Goal: Transaction & Acquisition: Subscribe to service/newsletter

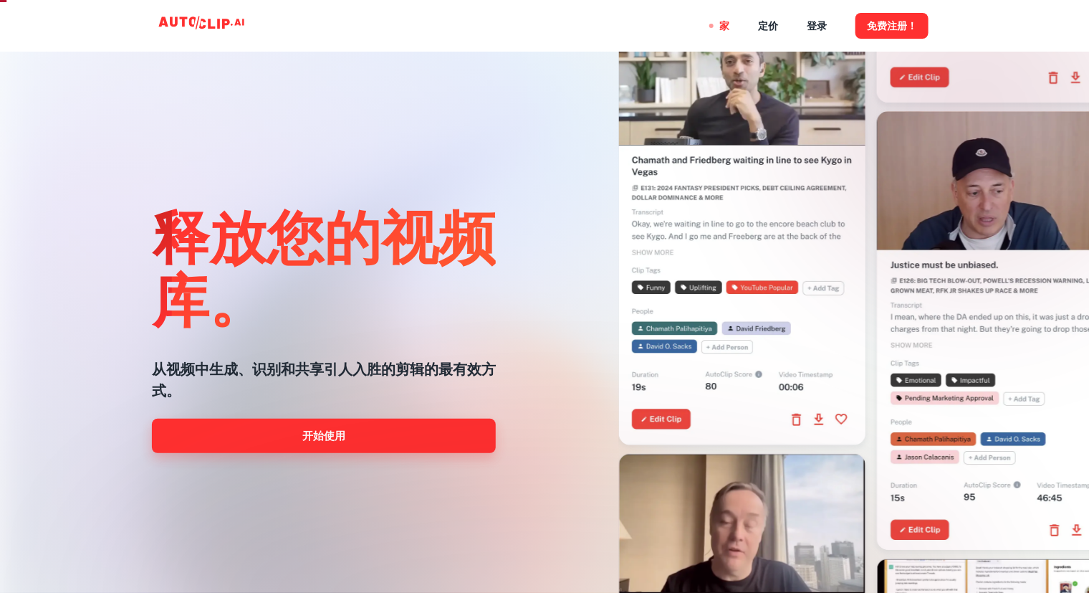
click at [396, 434] on link "开始使用" at bounding box center [324, 436] width 344 height 34
